Goal: Complete application form: Complete application form

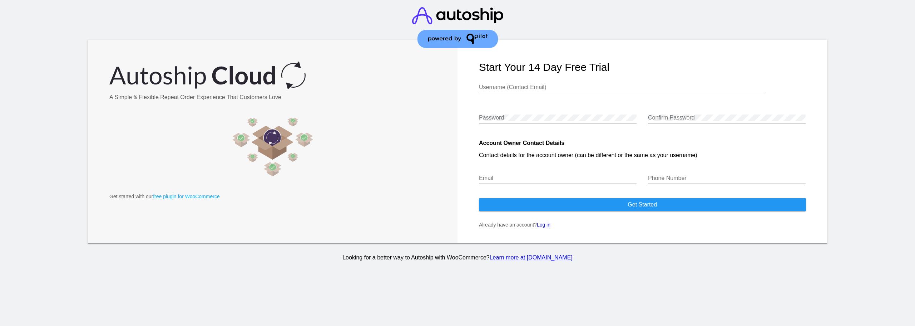
type input "[PERSON_NAME][EMAIL_ADDRESS][DOMAIN_NAME]"
click at [571, 179] on input "Email" at bounding box center [558, 178] width 158 height 6
click at [869, 167] on div at bounding box center [877, 153] width 76 height 227
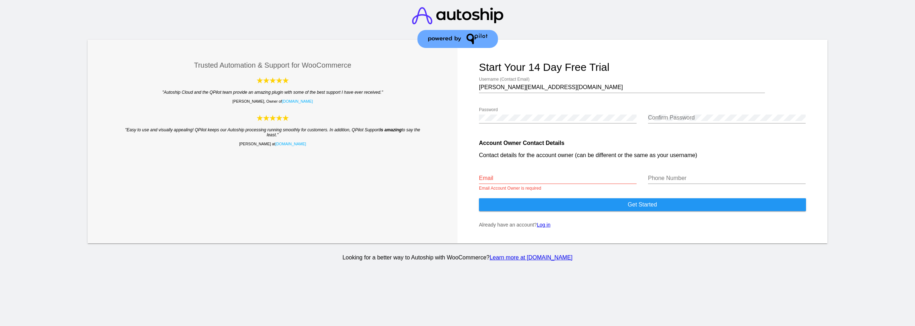
click at [596, 176] on input "Email" at bounding box center [558, 178] width 158 height 6
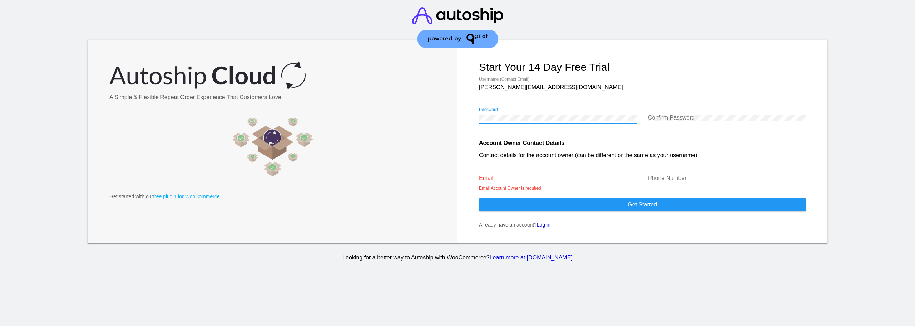
click at [522, 178] on input "Email" at bounding box center [558, 178] width 158 height 6
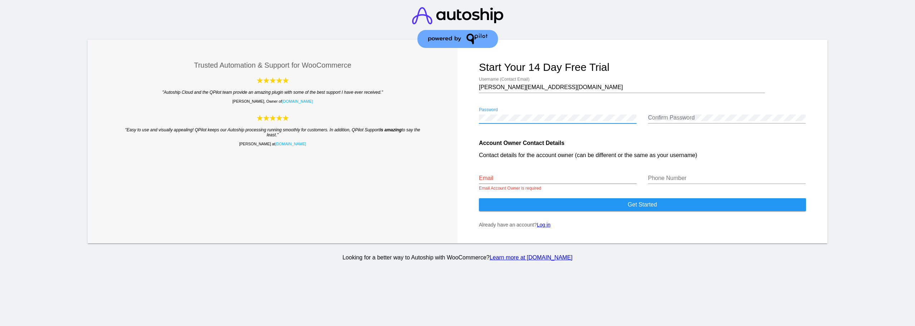
drag, startPoint x: 583, startPoint y: 89, endPoint x: 492, endPoint y: 89, distance: 90.4
click at [550, 89] on input "[PERSON_NAME][EMAIL_ADDRESS][DOMAIN_NAME]" at bounding box center [622, 87] width 286 height 6
click at [463, 89] on form "Start your 14 day free trial [PERSON_NAME][EMAIL_ADDRESS][DOMAIN_NAME] Username…" at bounding box center [643, 141] width 370 height 203
click at [459, 89] on form "Start your 14 day free trial [PERSON_NAME][EMAIL_ADDRESS][DOMAIN_NAME] Username…" at bounding box center [643, 141] width 370 height 203
click at [471, 87] on form "Start your 14 day free trial [PERSON_NAME][EMAIL_ADDRESS][DOMAIN_NAME] Username…" at bounding box center [643, 141] width 370 height 203
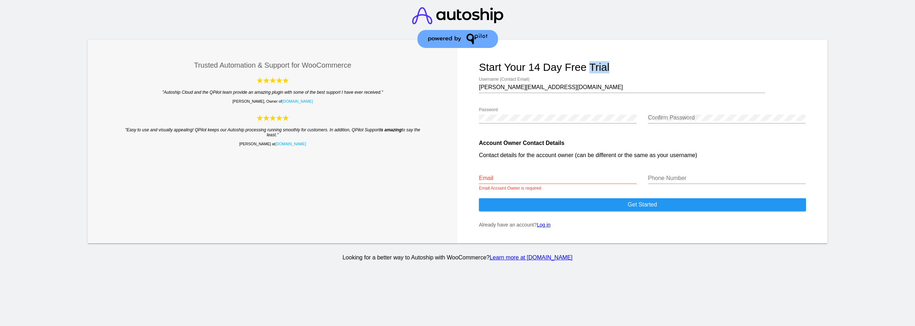
click at [494, 85] on input "[PERSON_NAME][EMAIL_ADDRESS][DOMAIN_NAME]" at bounding box center [622, 87] width 286 height 6
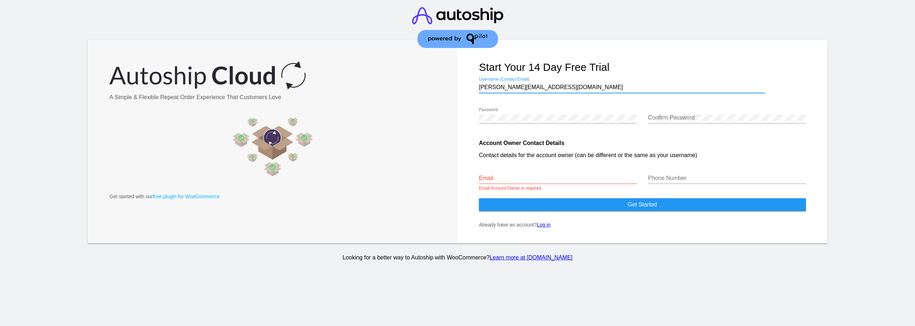
click at [541, 178] on input "Email" at bounding box center [558, 178] width 158 height 6
paste input "[PERSON_NAME][EMAIL_ADDRESS][DOMAIN_NAME]"
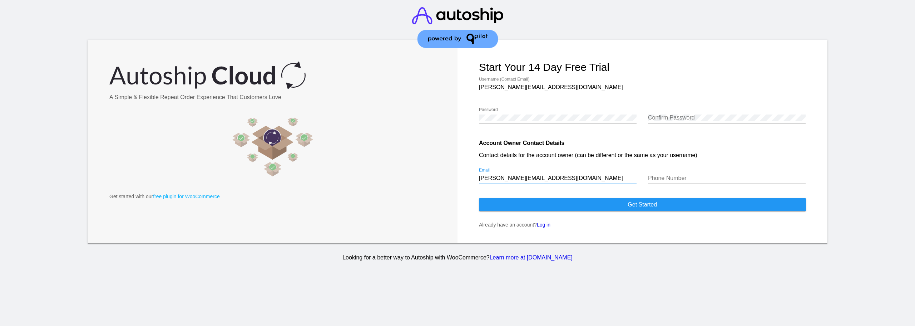
type input "[PERSON_NAME][EMAIL_ADDRESS][DOMAIN_NAME]"
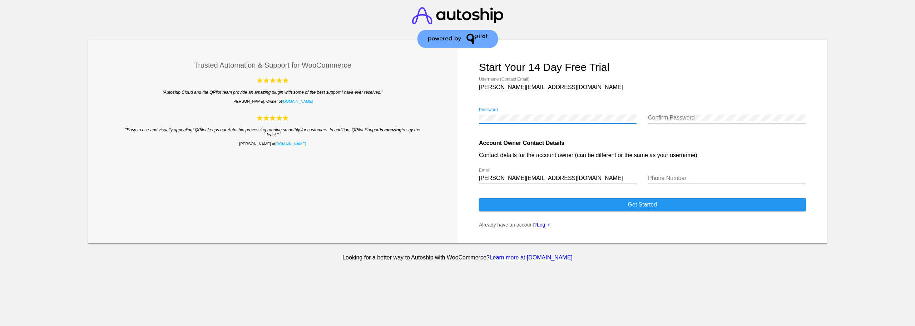
click at [451, 117] on div "Trusted Automation & Support for WooCommerce "Autoship Cloud and the QPilot tea…" at bounding box center [458, 141] width 740 height 203
drag, startPoint x: 832, startPoint y: 167, endPoint x: 845, endPoint y: 164, distance: 13.4
click at [833, 166] on div "Trusted Automation & Support for WooCommerce "Autoship Cloud and the QPilot tea…" at bounding box center [457, 153] width 762 height 227
click at [863, 164] on div at bounding box center [877, 153] width 76 height 227
click at [447, 39] on img at bounding box center [457, 27] width 91 height 55
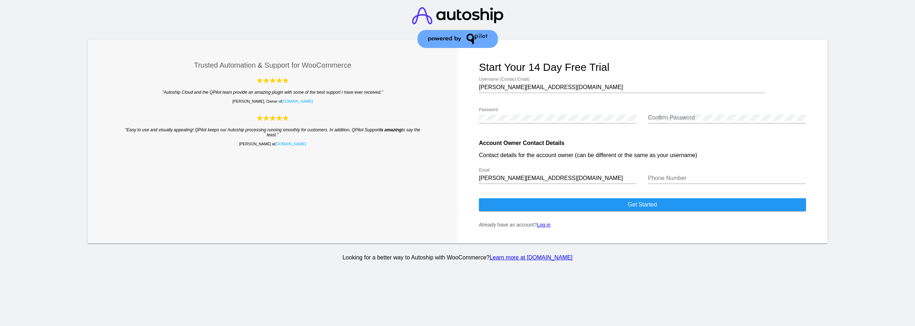
click at [447, 39] on img at bounding box center [457, 27] width 91 height 55
